Goal: Find specific page/section: Find specific page/section

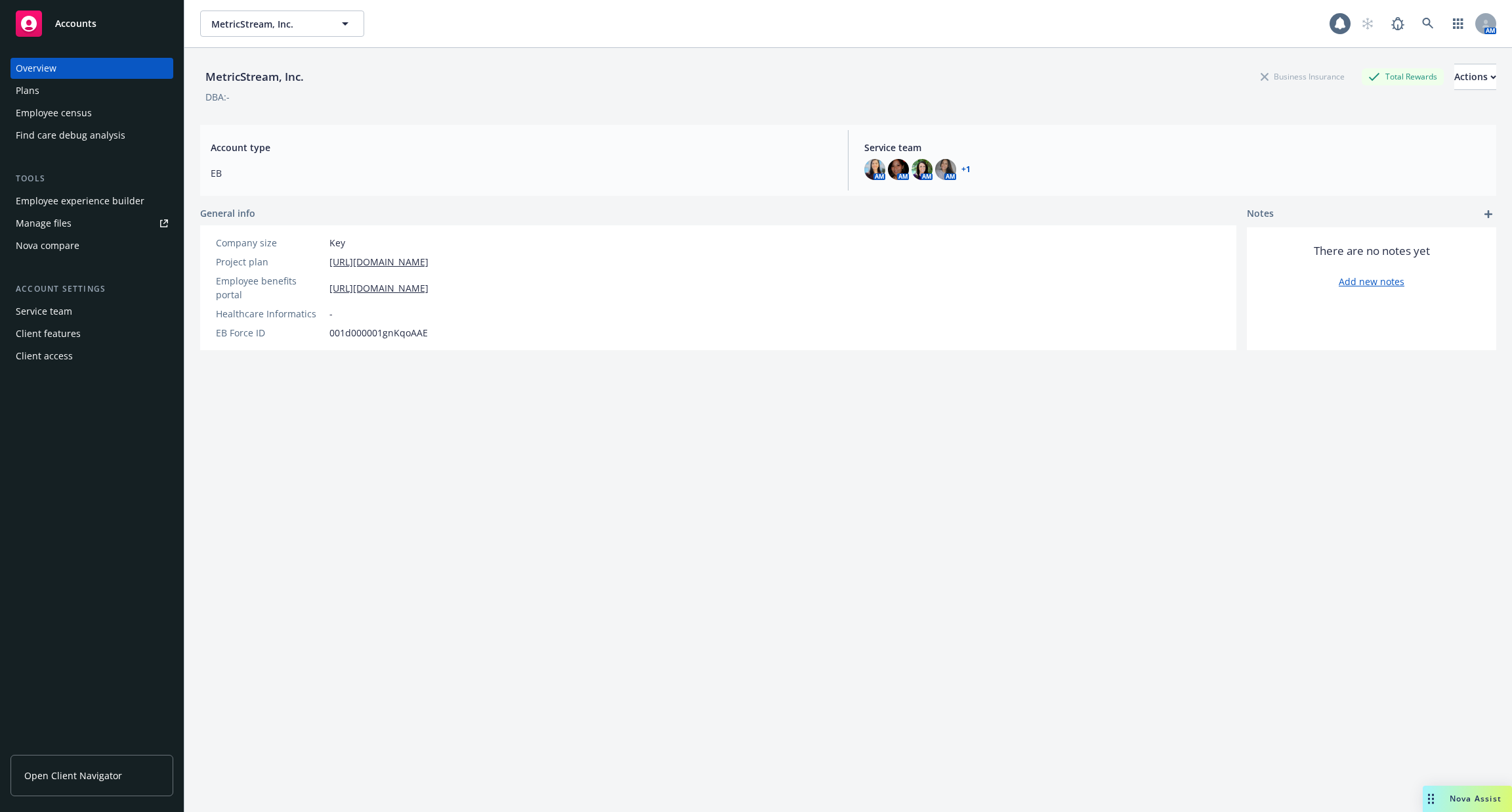
click at [59, 199] on div "Employee experience builder" at bounding box center [80, 201] width 128 height 21
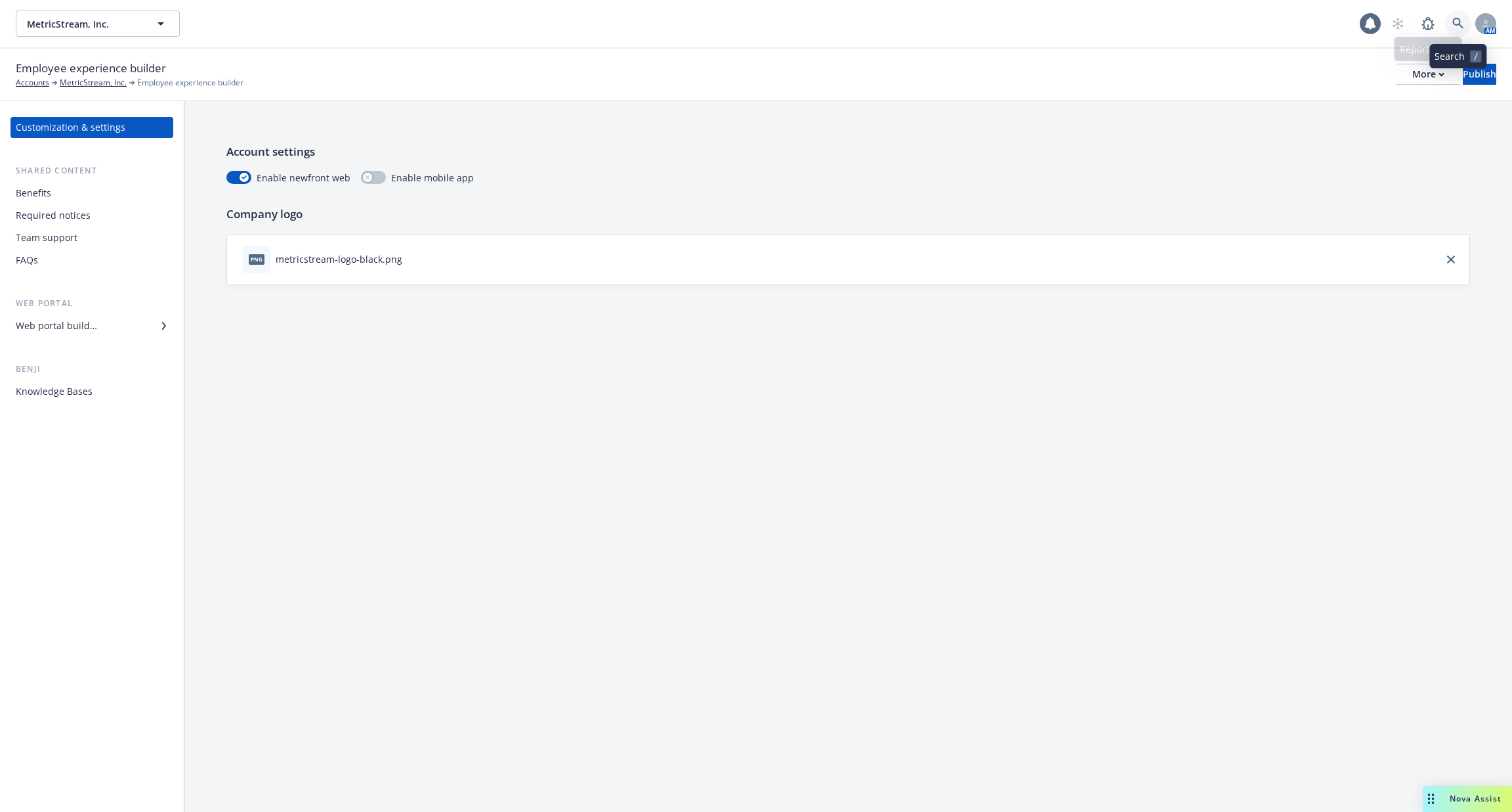
click at [1455, 28] on icon at bounding box center [1458, 24] width 12 height 12
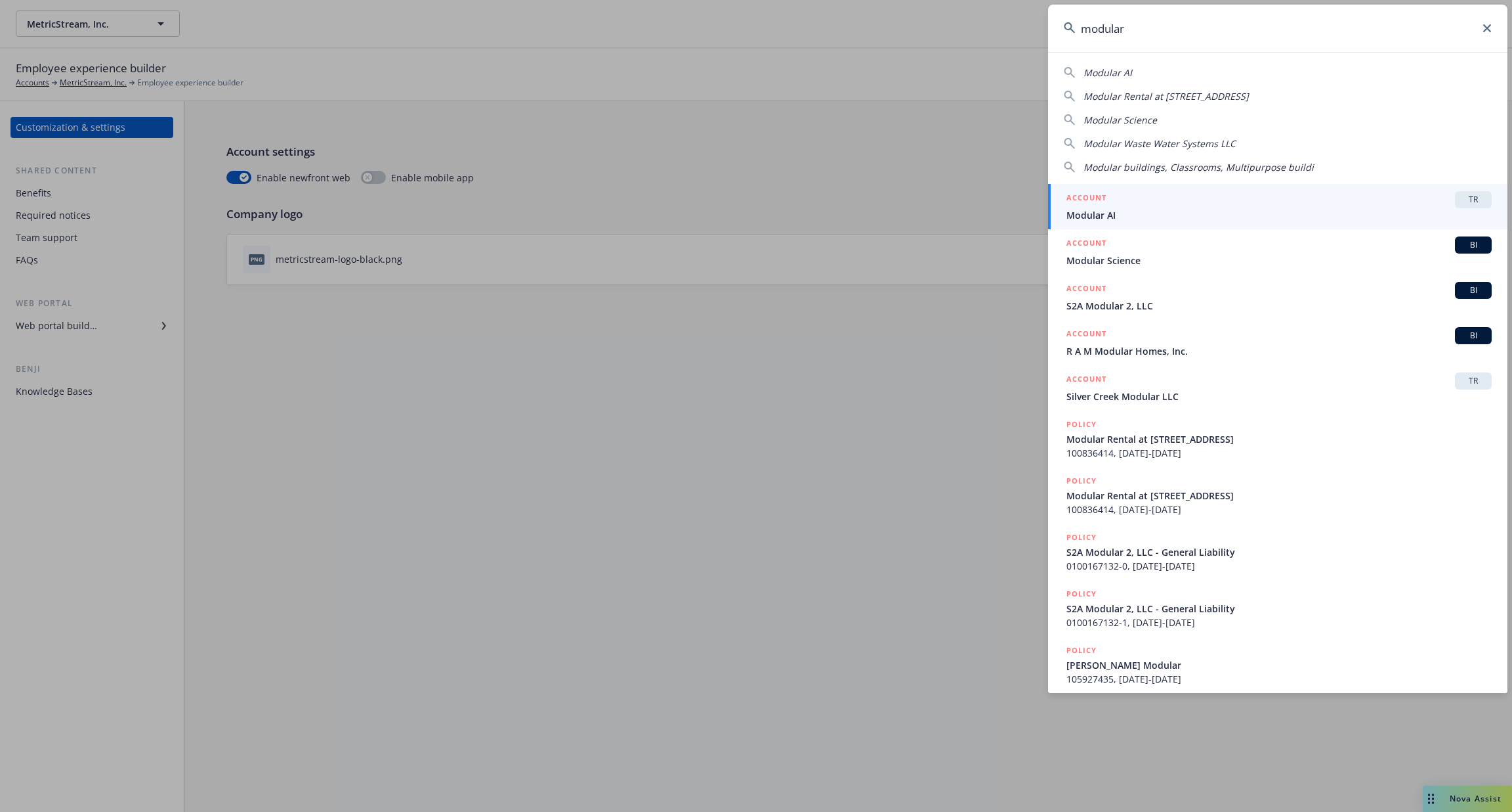
type input "modular"
click at [1314, 210] on span "Modular AI" at bounding box center [1279, 215] width 425 height 13
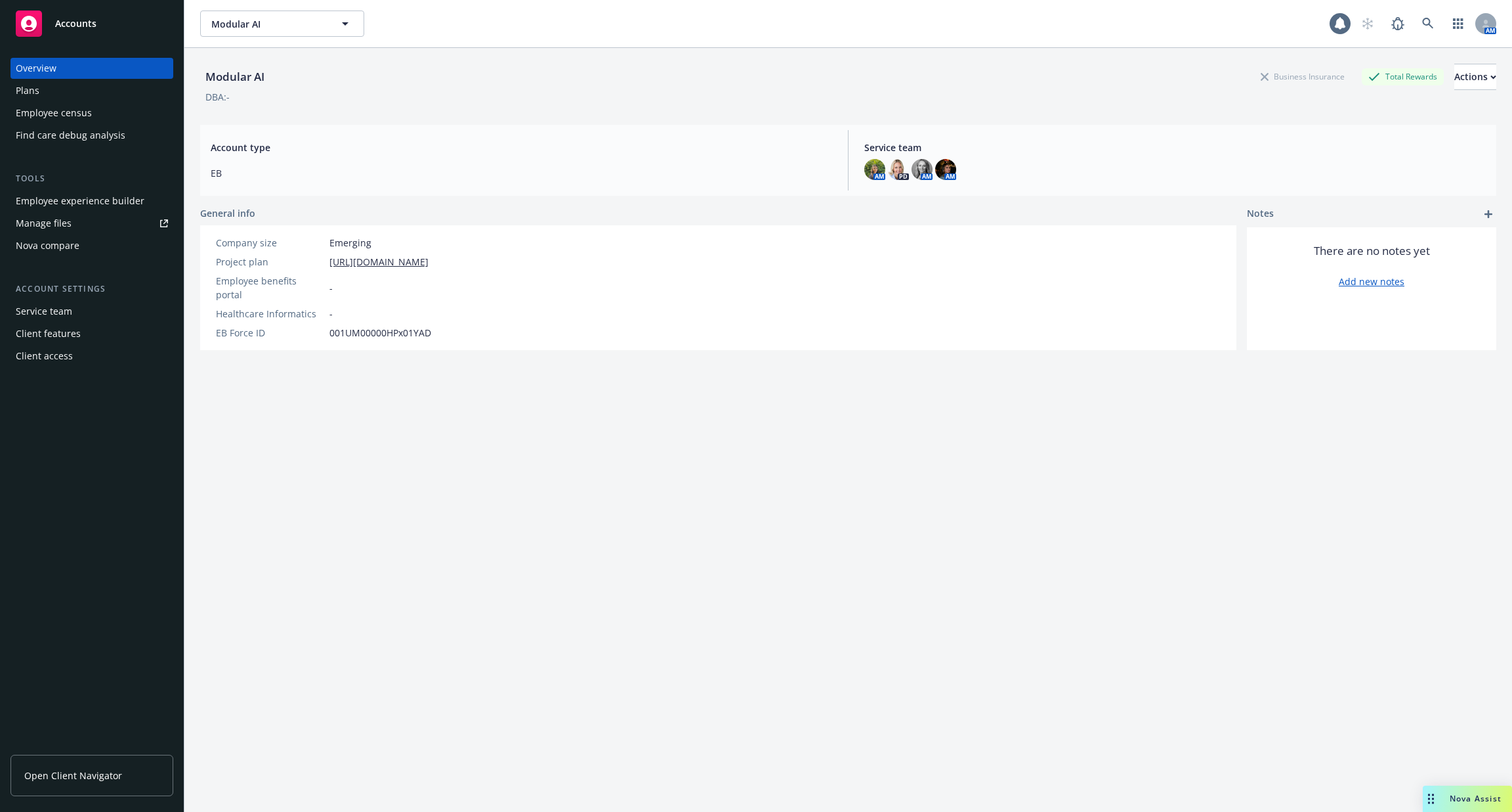
click at [77, 205] on div "Employee experience builder" at bounding box center [80, 201] width 128 height 21
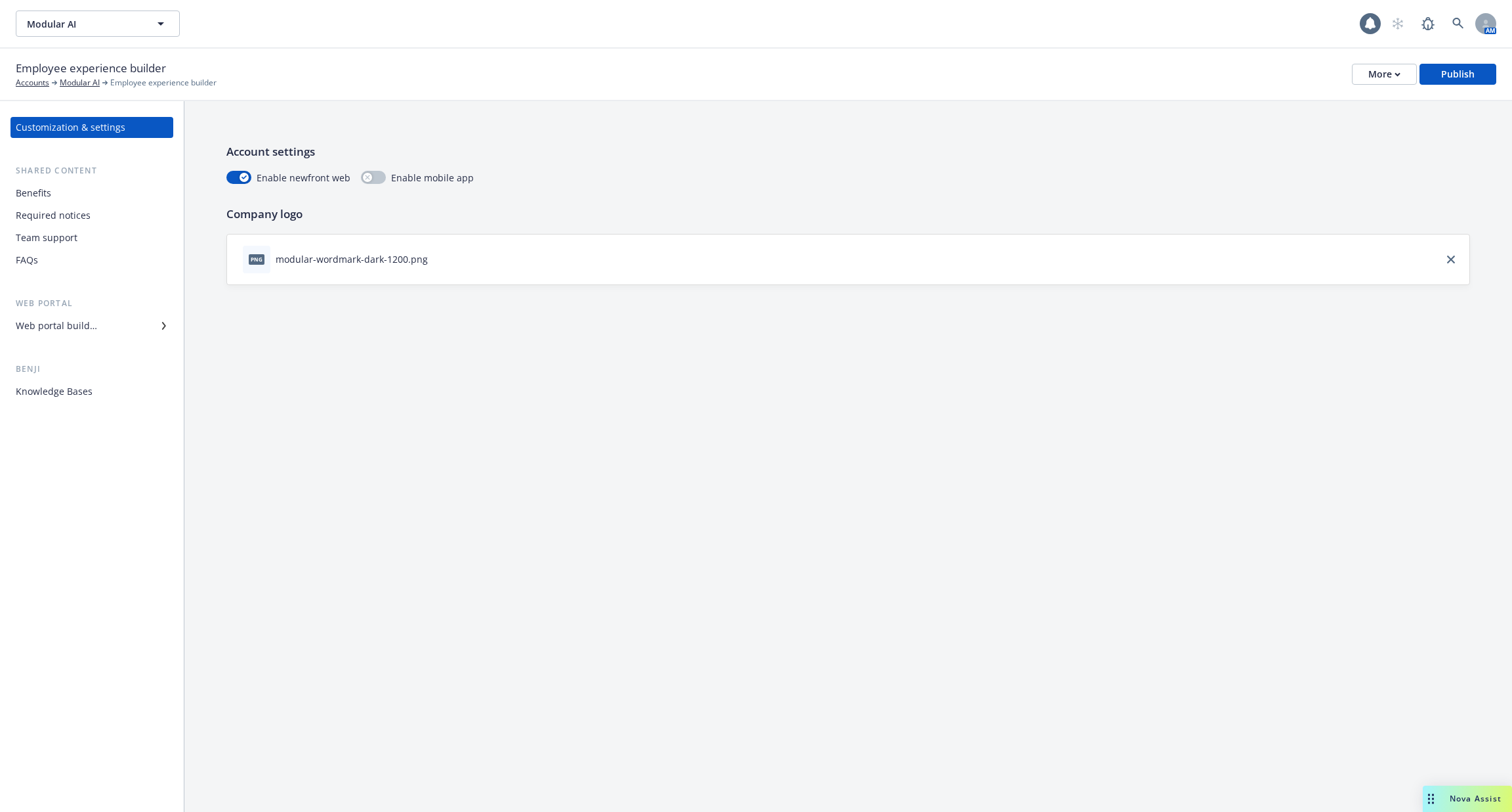
click at [82, 388] on div "Knowledge Bases" at bounding box center [54, 391] width 77 height 21
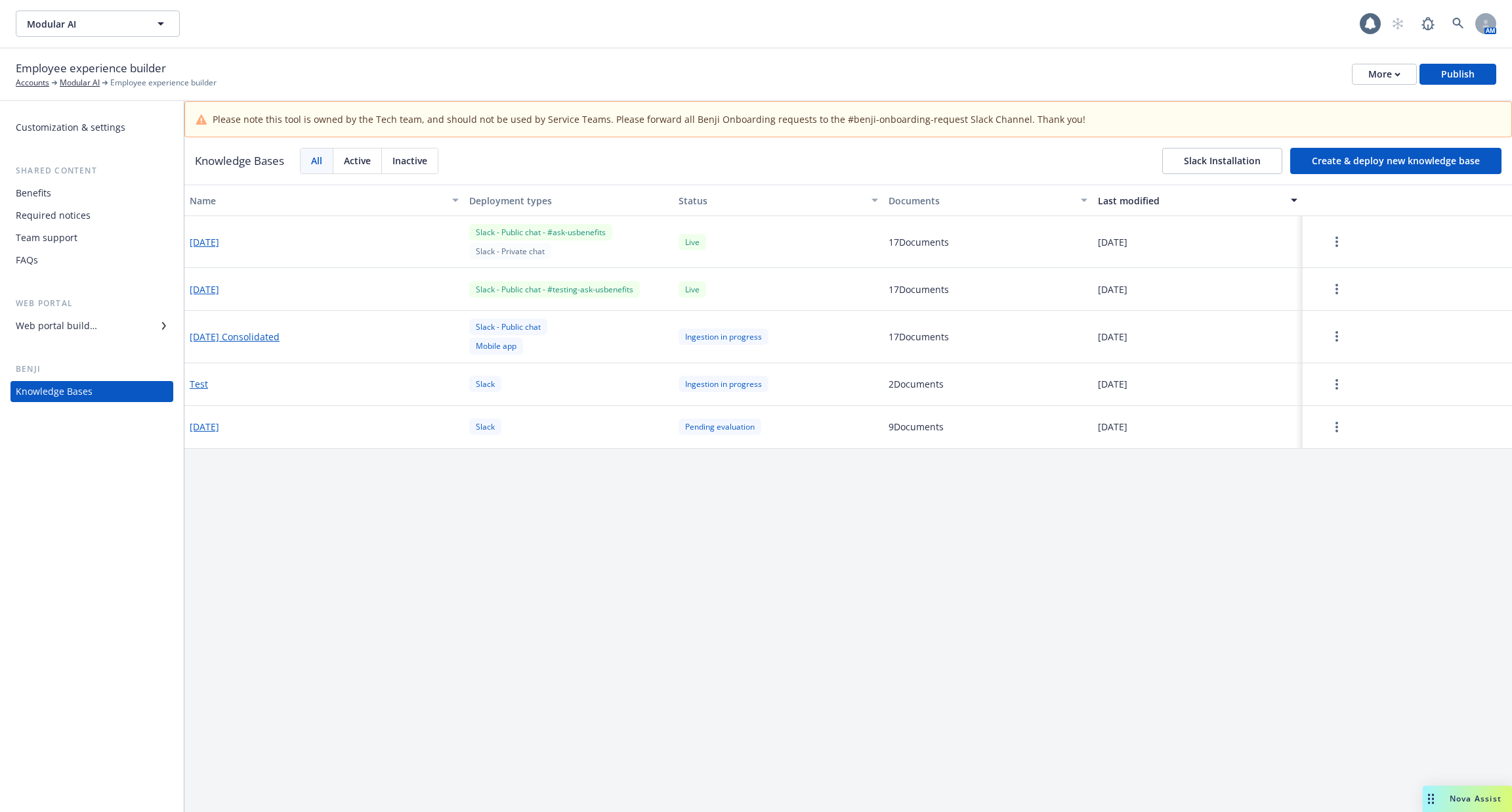
click at [219, 243] on button "2025-10-07" at bounding box center [204, 242] width 30 height 13
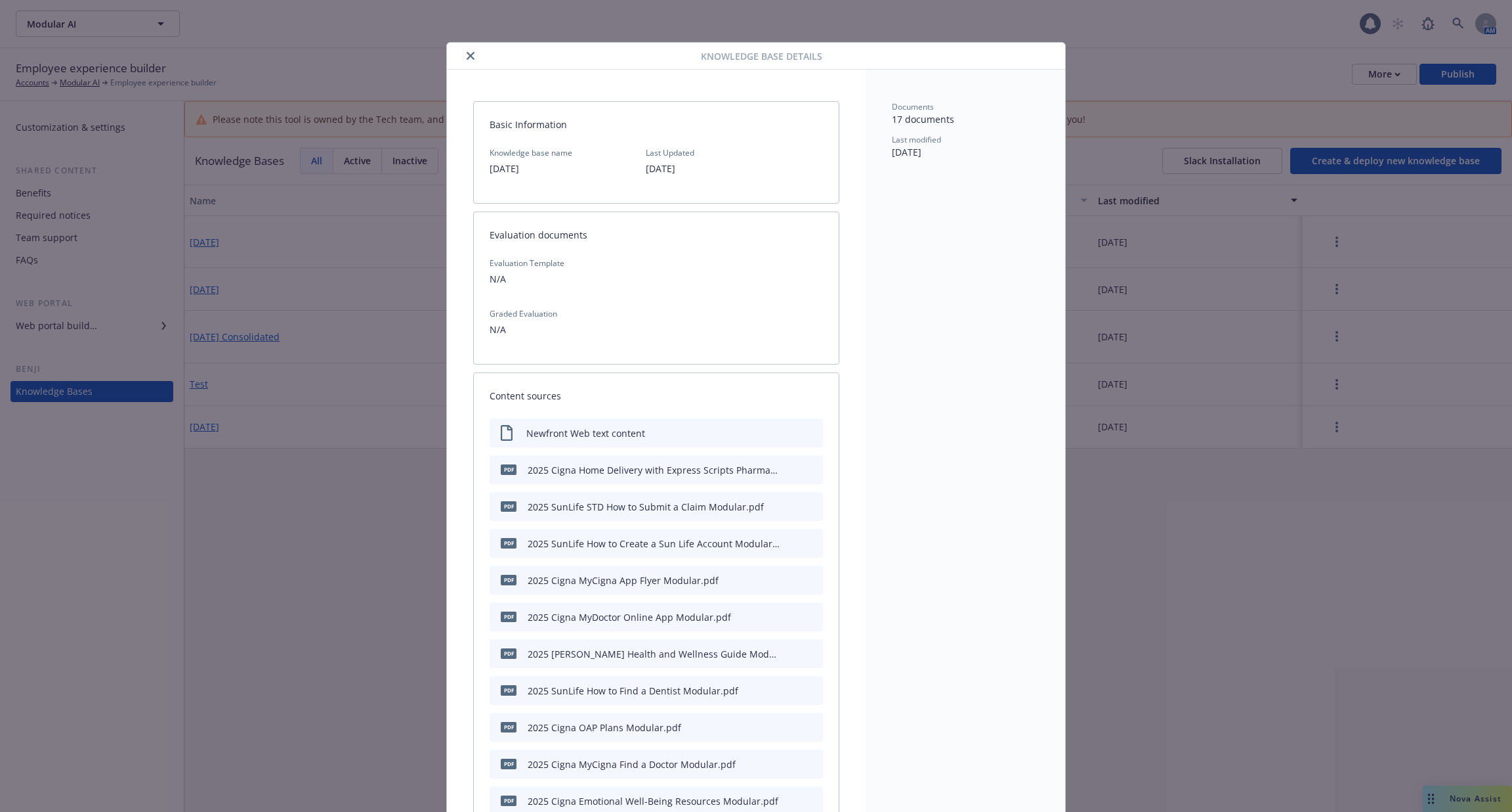
scroll to position [40, 0]
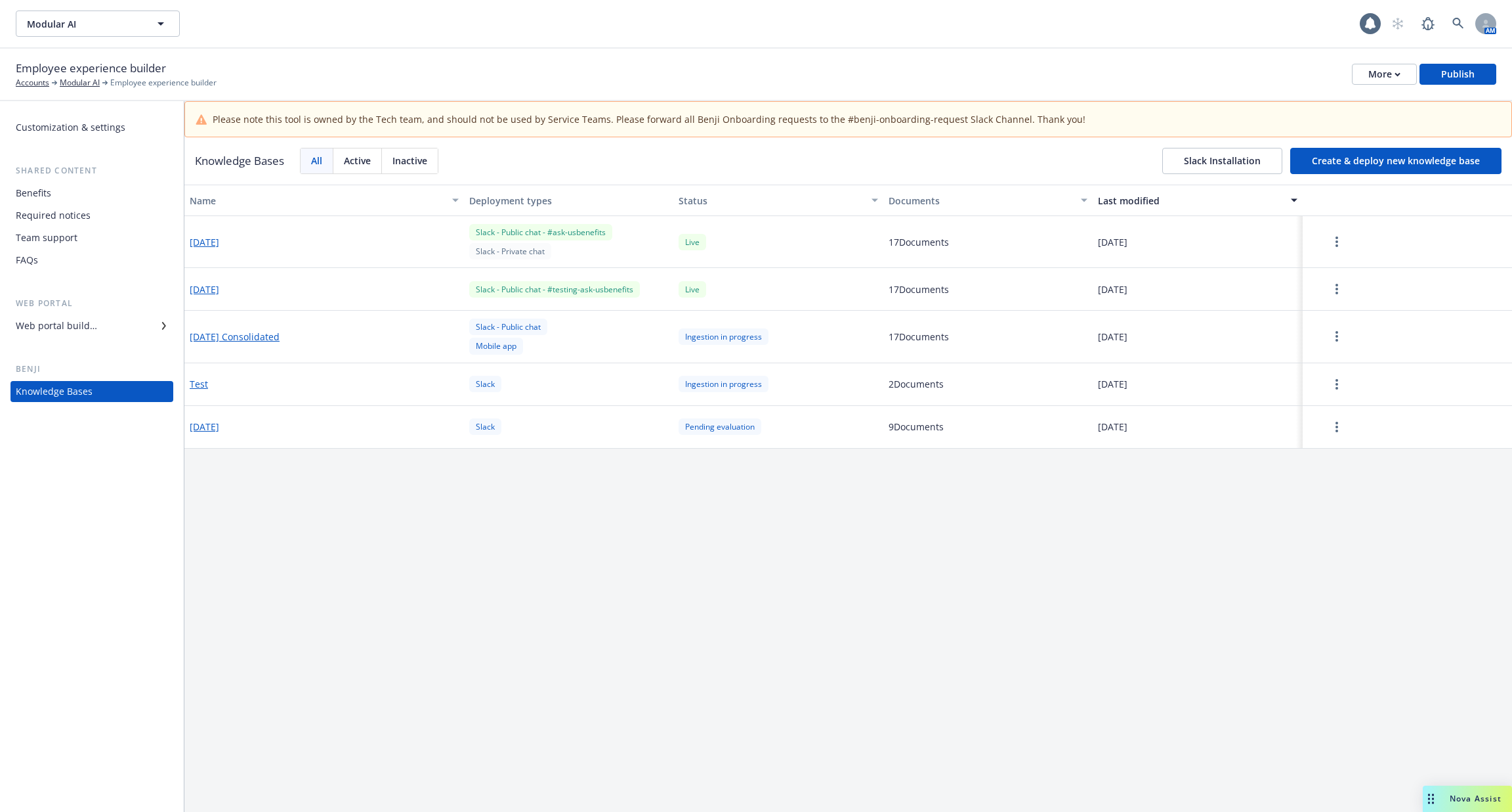
click at [72, 330] on div "Web portal builder" at bounding box center [56, 325] width 81 height 21
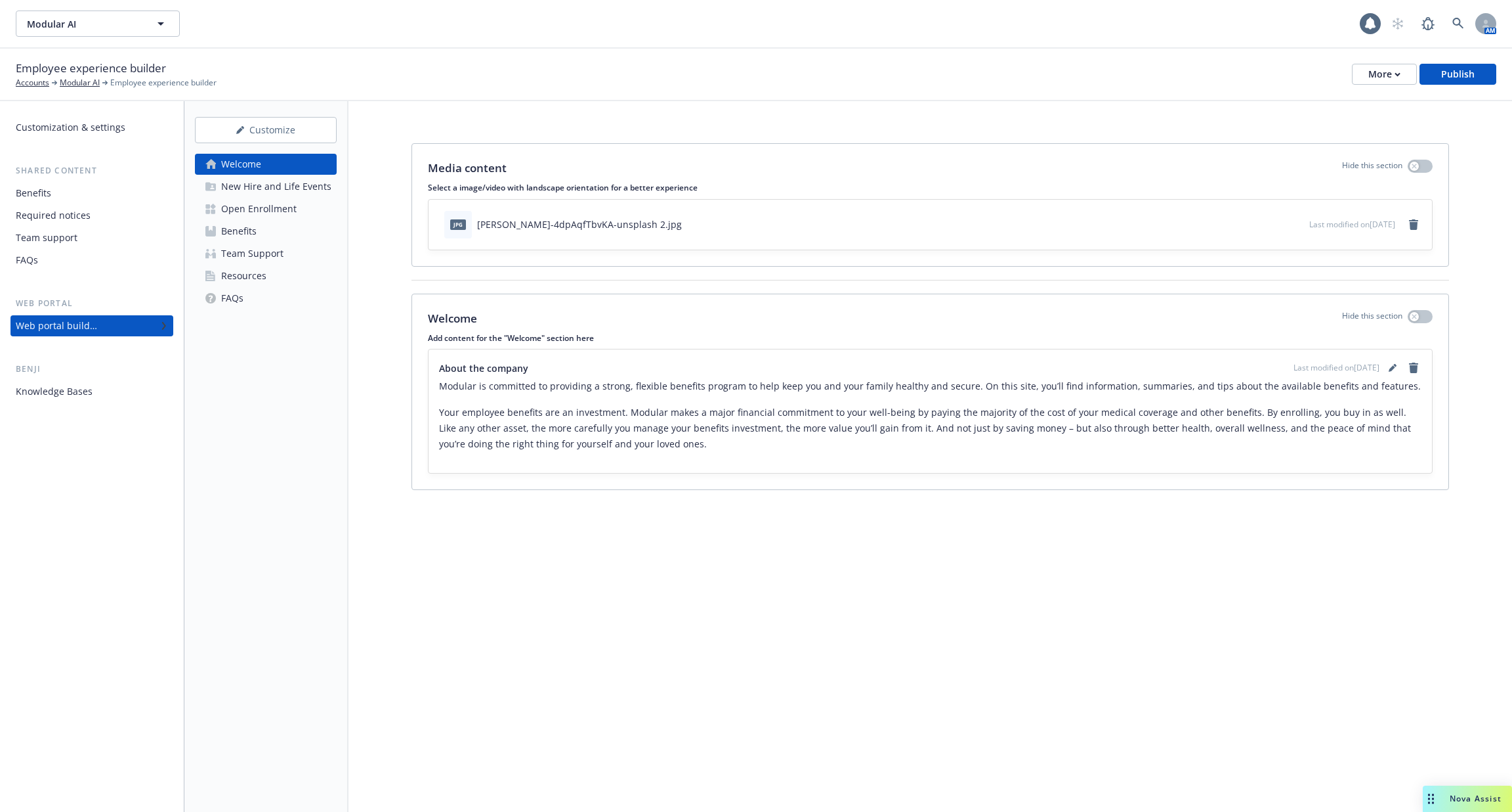
click at [244, 190] on div "New Hire and Life Events" at bounding box center [277, 187] width 110 height 21
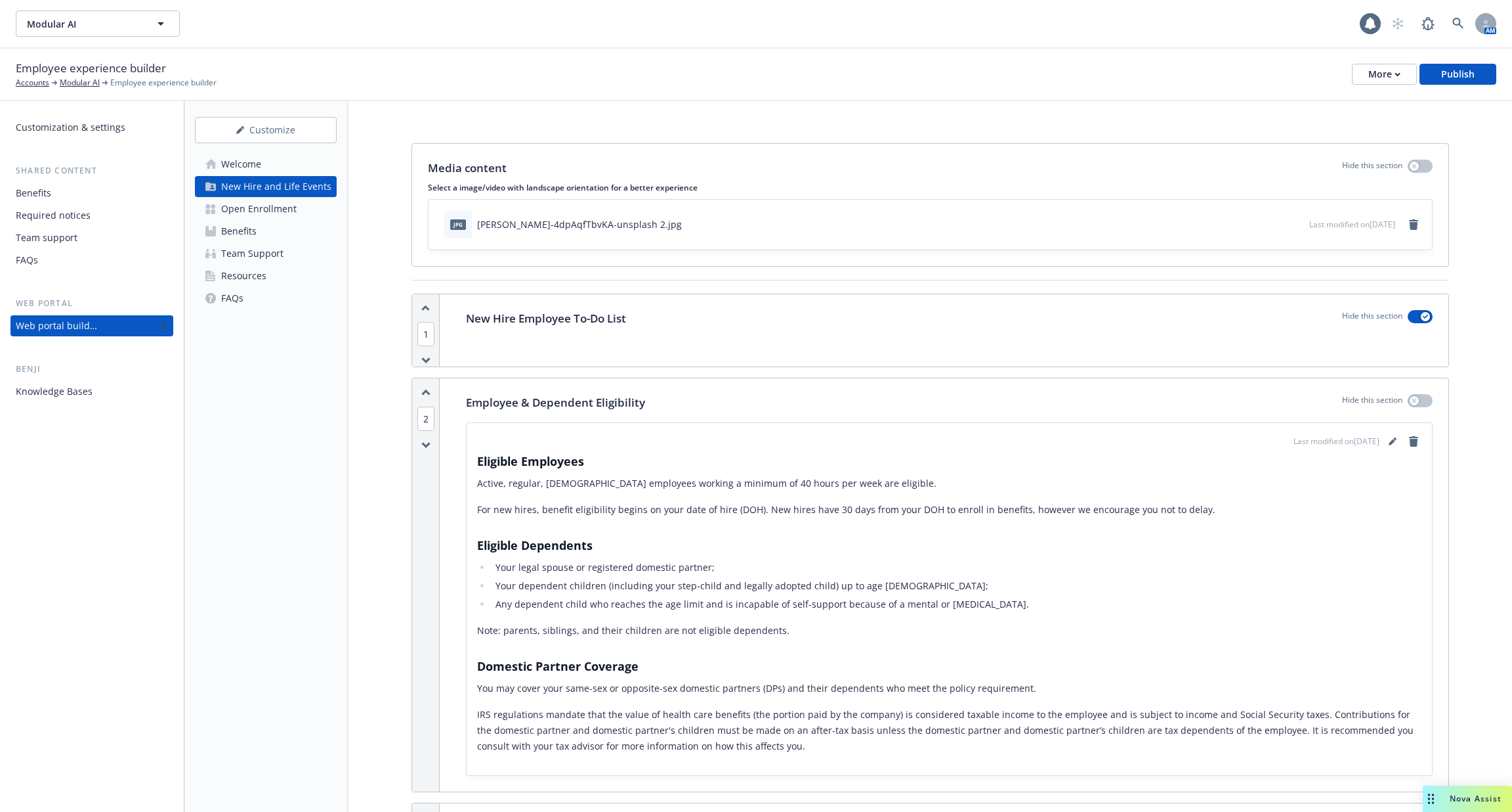
click at [251, 222] on div "Benefits" at bounding box center [239, 231] width 36 height 21
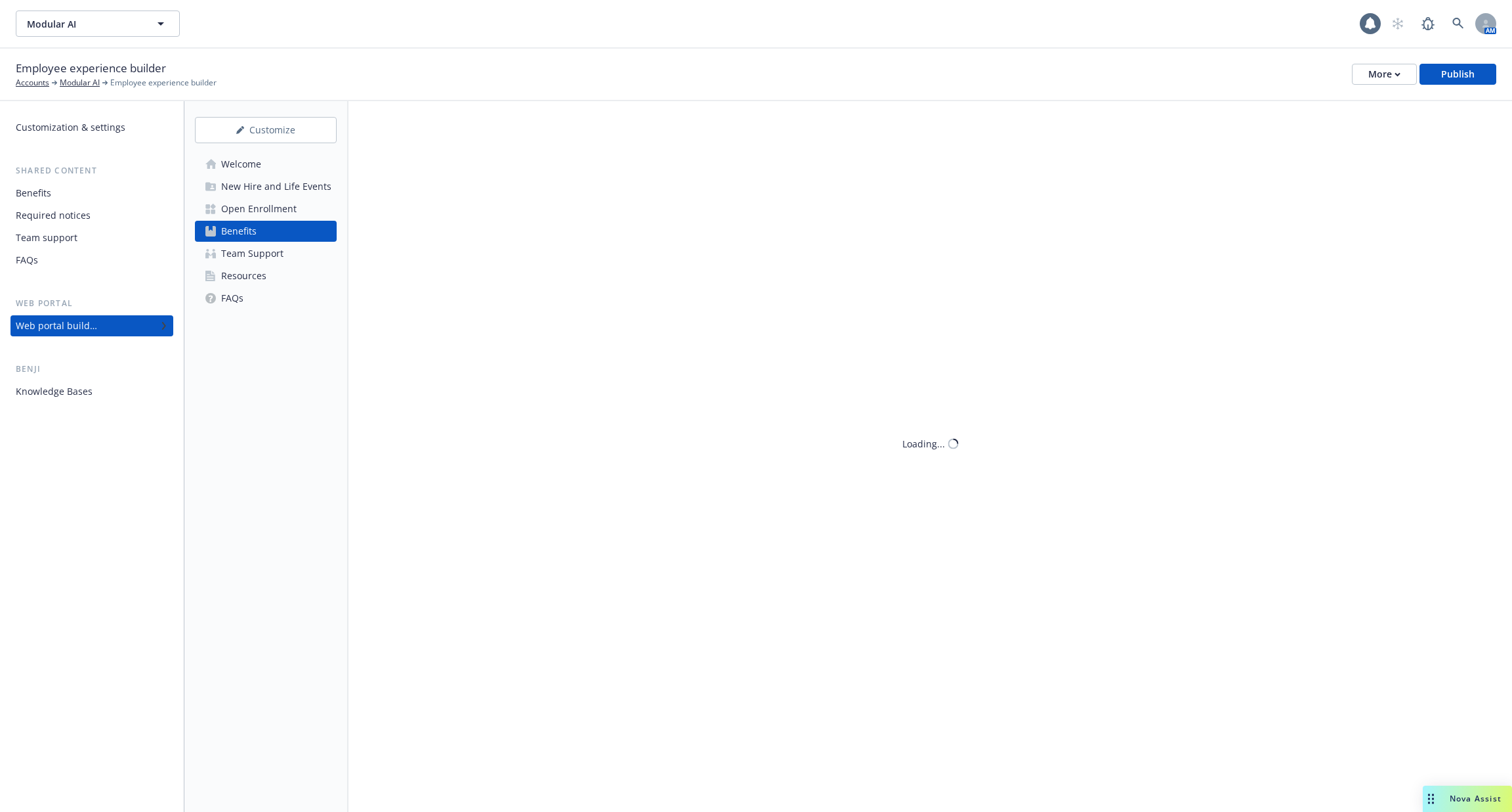
click at [251, 247] on div "Team Support" at bounding box center [253, 254] width 63 height 21
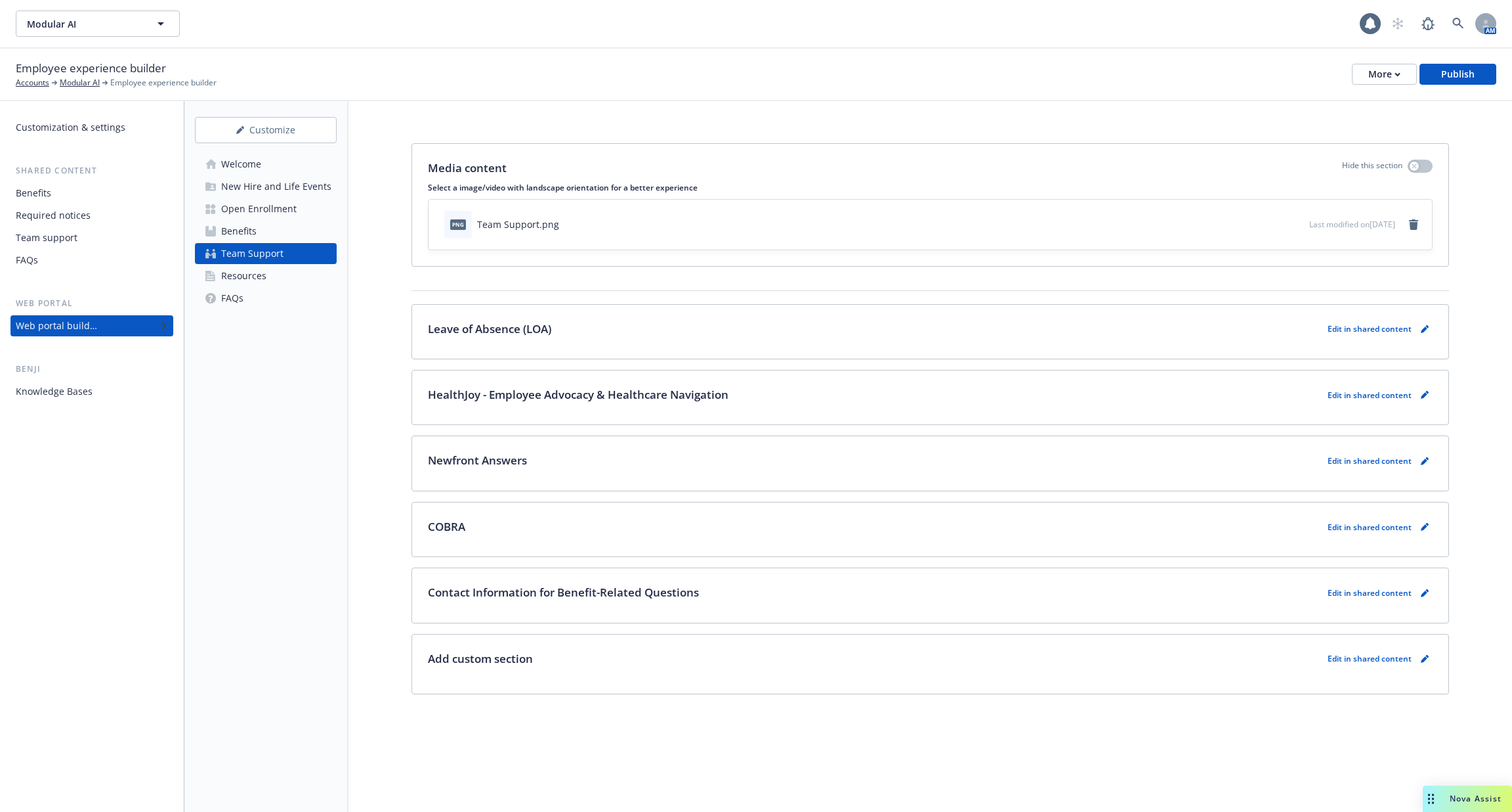
click at [254, 211] on div "Open Enrollment" at bounding box center [259, 209] width 75 height 21
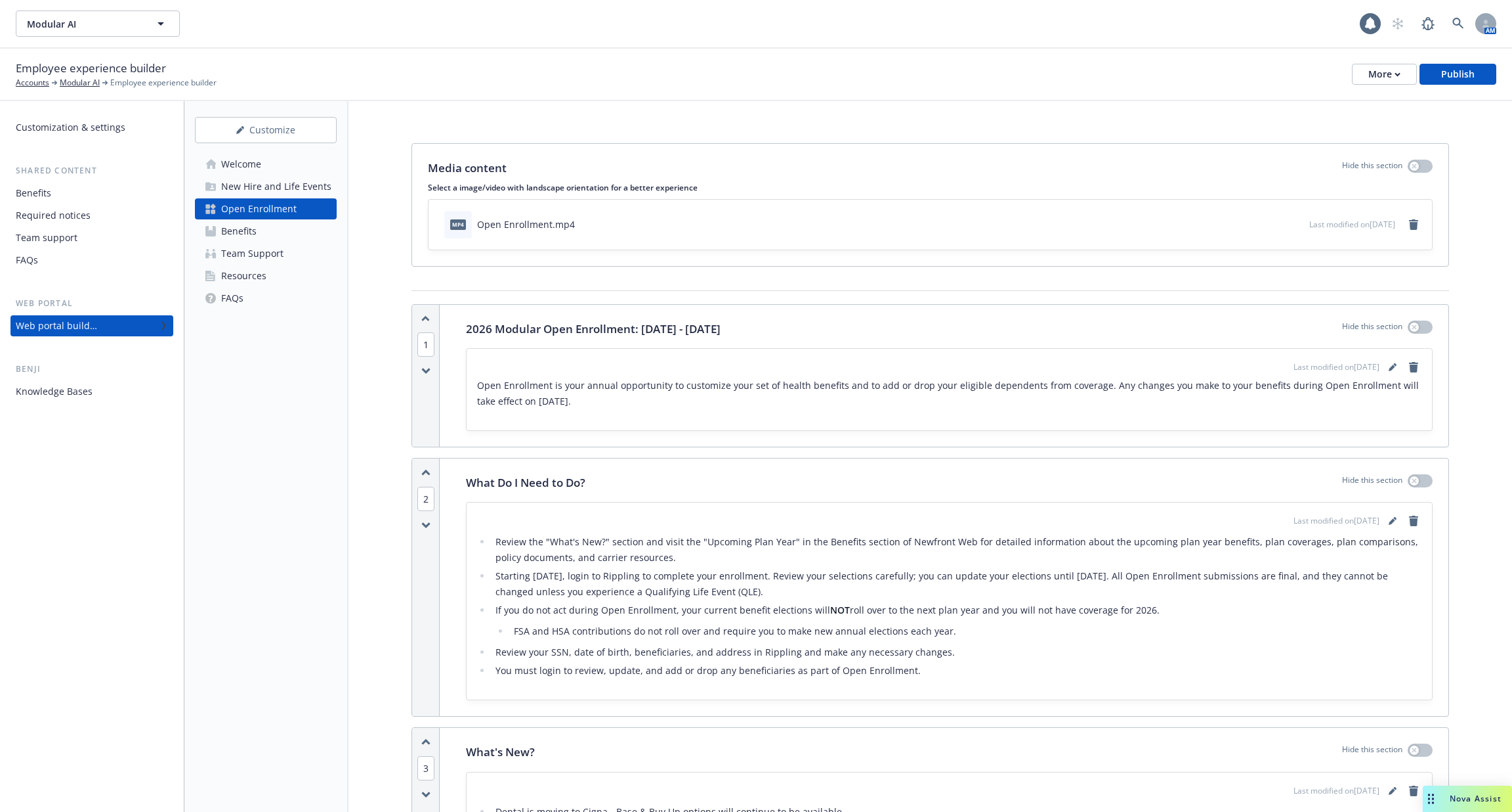
click at [257, 190] on div "New Hire and Life Events" at bounding box center [277, 187] width 110 height 21
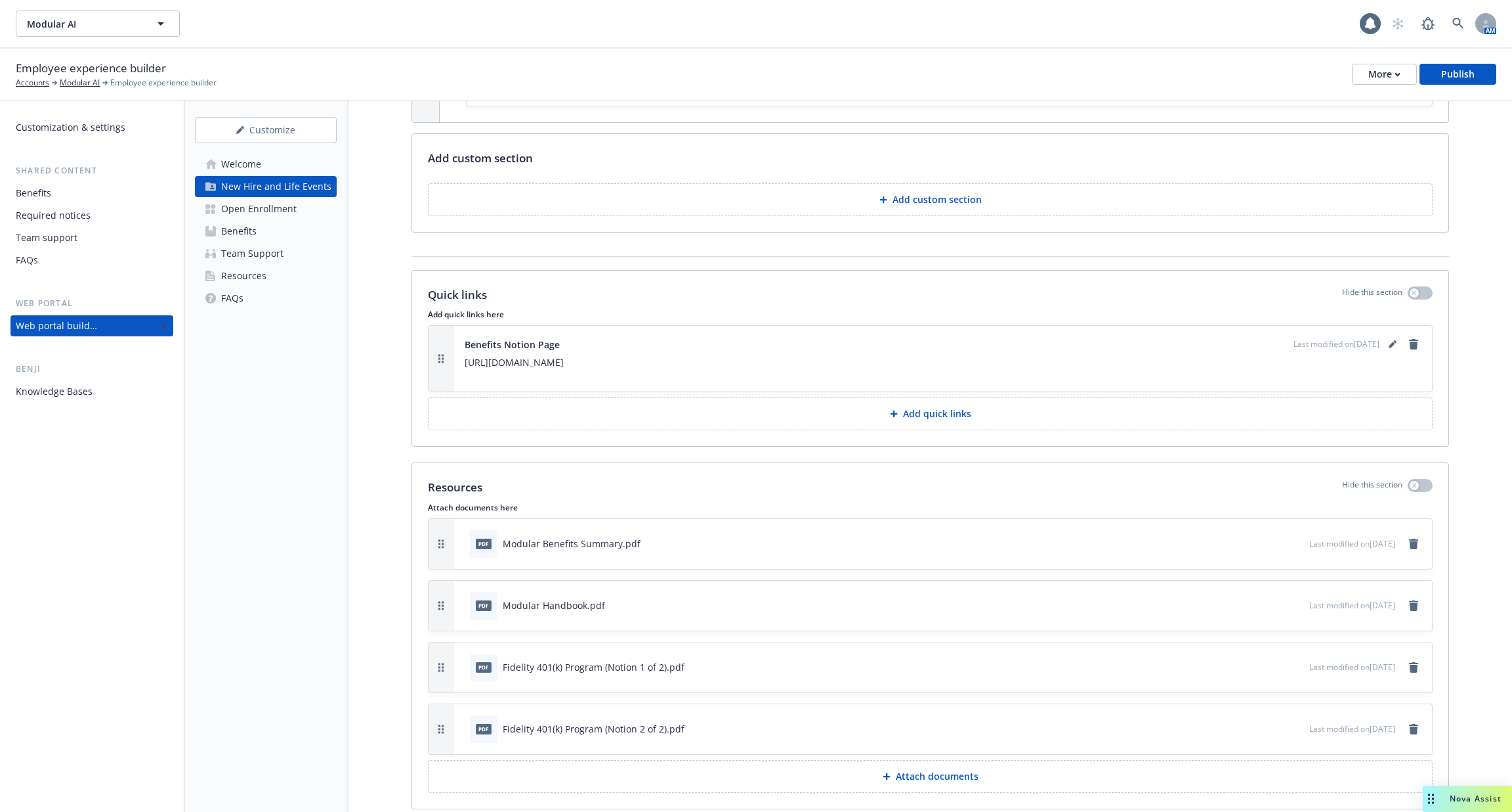
scroll to position [1825, 0]
